Goal: Information Seeking & Learning: Learn about a topic

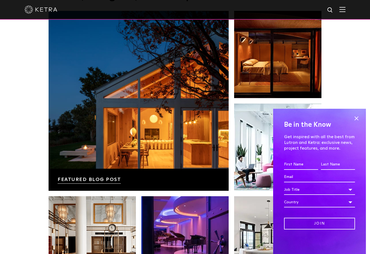
scroll to position [954, 0]
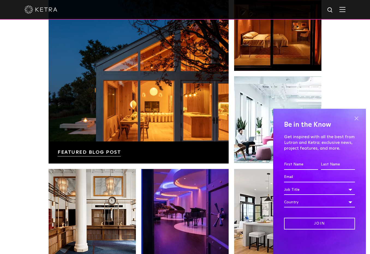
click at [358, 117] on span at bounding box center [356, 118] width 8 height 8
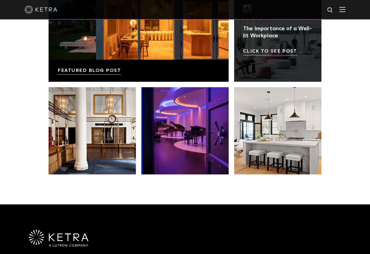
scroll to position [1146, 0]
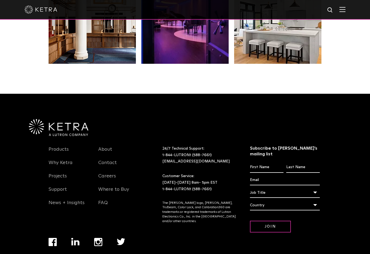
click at [70, 119] on img at bounding box center [58, 127] width 59 height 17
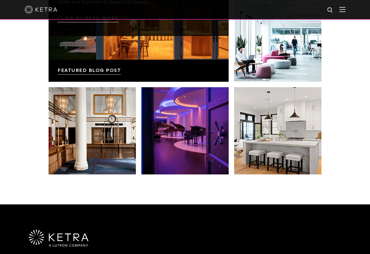
scroll to position [1090, 0]
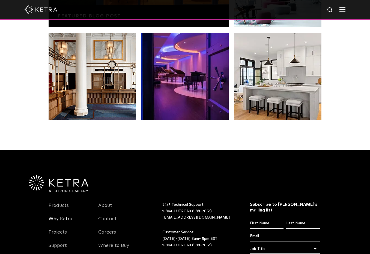
click at [61, 216] on link "Why Ketra" at bounding box center [61, 222] width 24 height 13
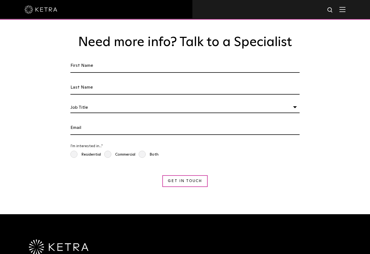
scroll to position [1028, 0]
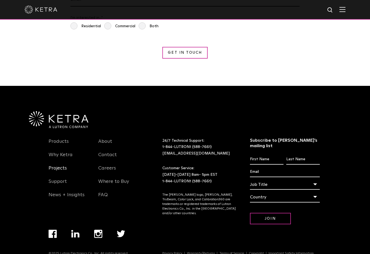
click at [57, 165] on link "Projects" at bounding box center [58, 171] width 18 height 13
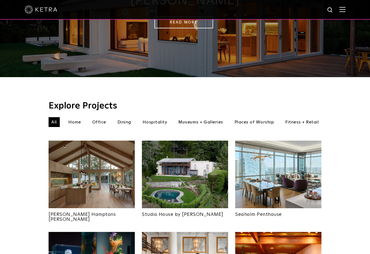
scroll to position [136, 0]
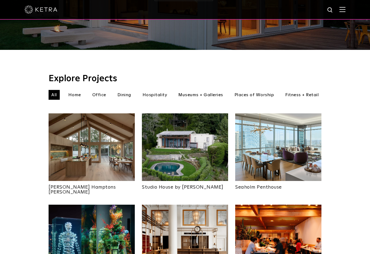
click at [73, 90] on li "Home" at bounding box center [74, 95] width 18 height 10
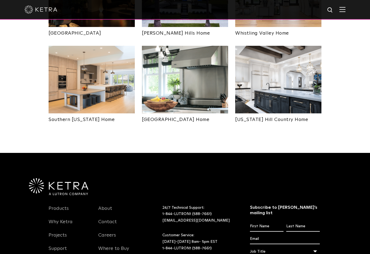
scroll to position [436, 0]
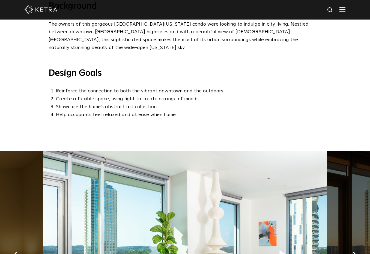
scroll to position [409, 0]
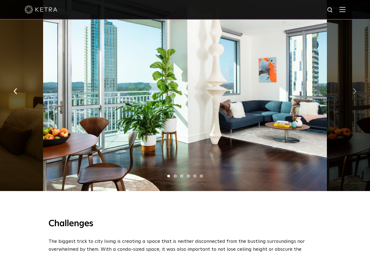
click at [353, 88] on img "button" at bounding box center [354, 91] width 4 height 6
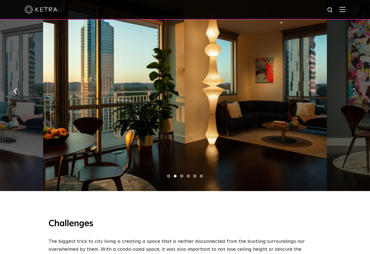
click at [353, 88] on img "button" at bounding box center [354, 91] width 4 height 6
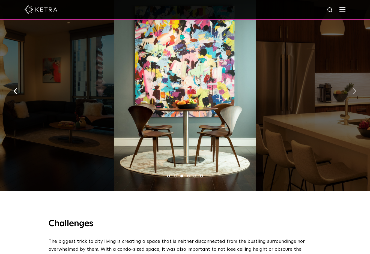
click at [353, 88] on img "button" at bounding box center [354, 91] width 4 height 6
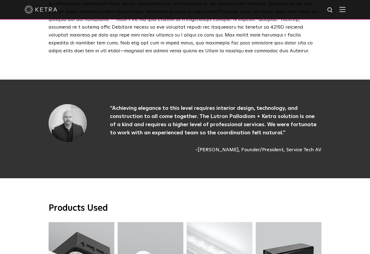
scroll to position [1390, 0]
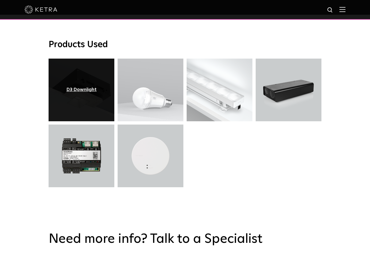
click at [72, 87] on div "D3 Downlight" at bounding box center [81, 89] width 30 height 5
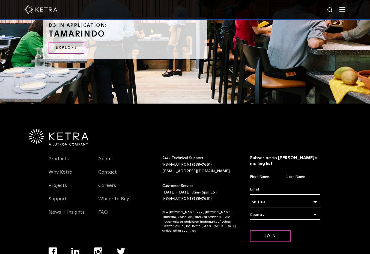
scroll to position [1168, 0]
